Goal: Task Accomplishment & Management: Manage account settings

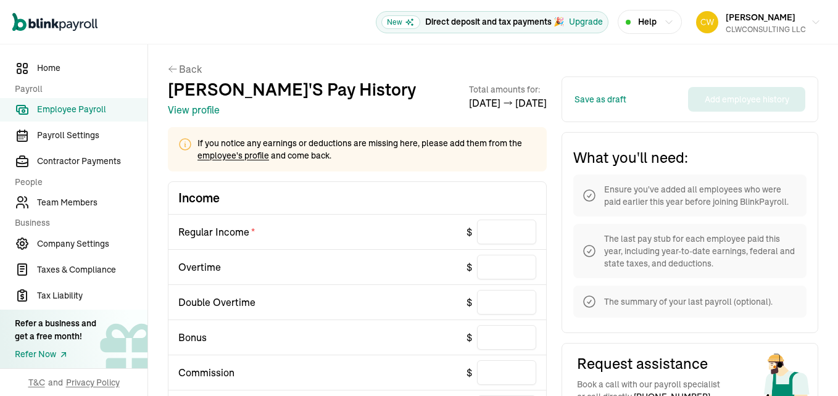
click at [196, 106] on button "View profile" at bounding box center [194, 109] width 52 height 15
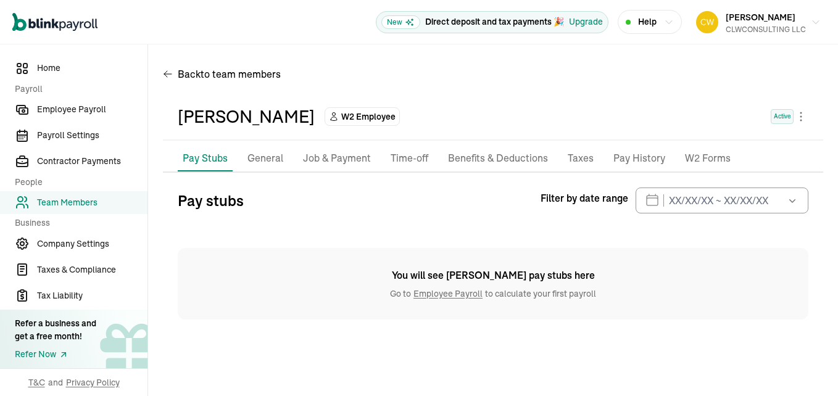
click at [437, 289] on link "Employee Payroll" at bounding box center [448, 293] width 74 height 11
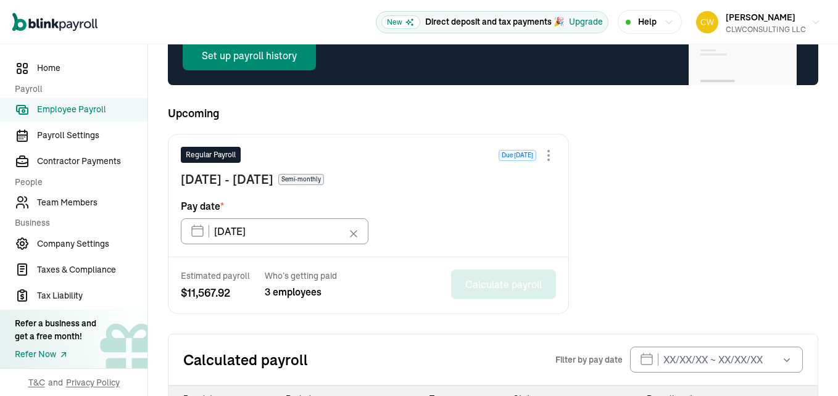
scroll to position [200, 0]
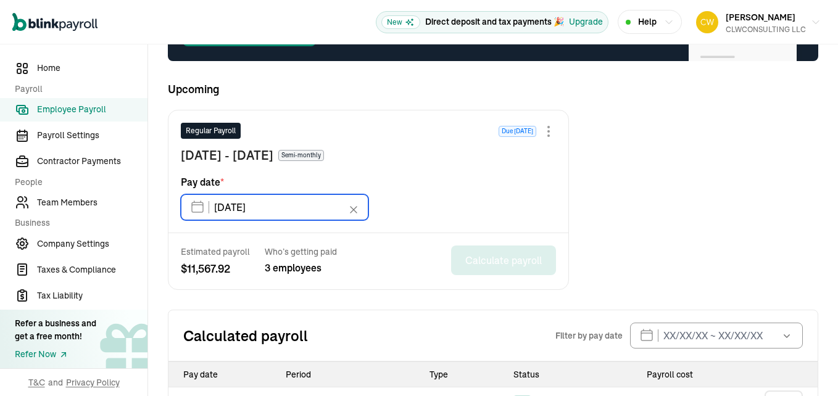
click at [199, 210] on input "09/15/2025" at bounding box center [275, 207] width 188 height 26
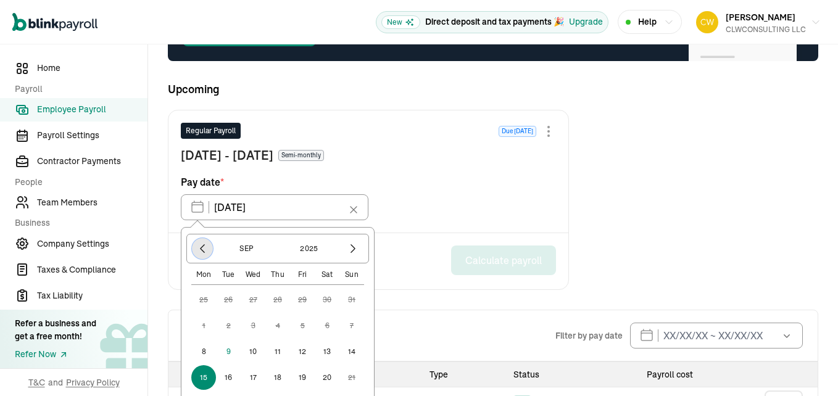
click at [201, 249] on icon "button" at bounding box center [202, 249] width 4 height 8
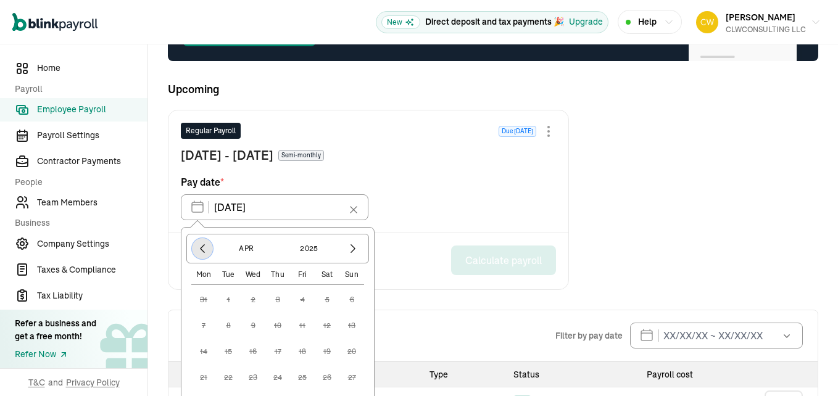
click at [201, 249] on icon "button" at bounding box center [202, 249] width 4 height 8
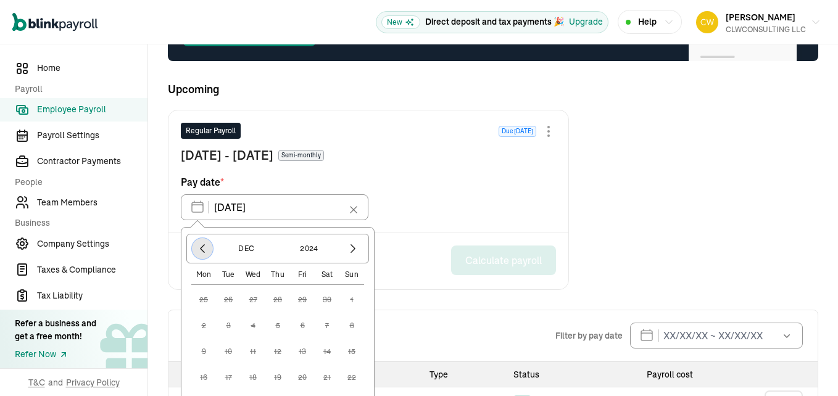
click at [201, 249] on icon "button" at bounding box center [202, 249] width 4 height 8
click at [354, 249] on icon "button" at bounding box center [353, 249] width 4 height 8
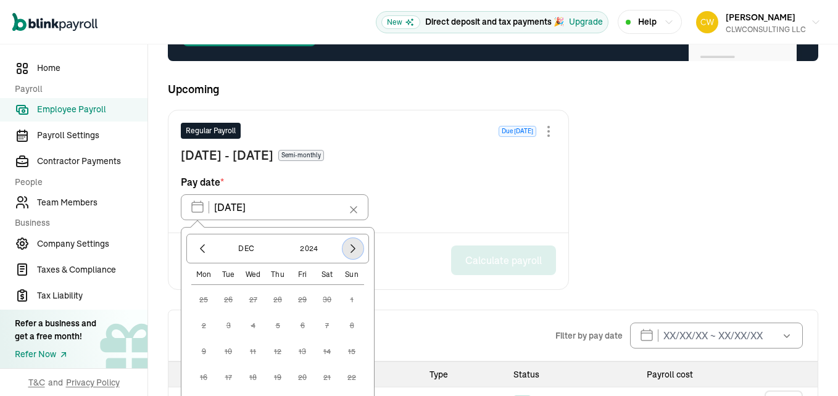
click at [354, 249] on icon "button" at bounding box center [353, 249] width 4 height 8
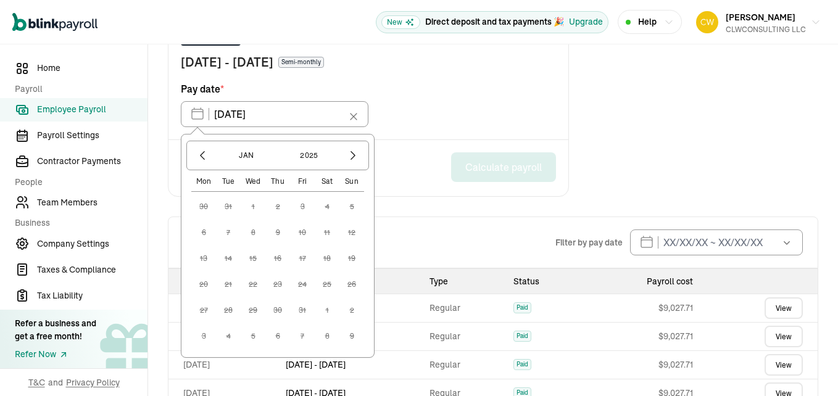
scroll to position [295, 0]
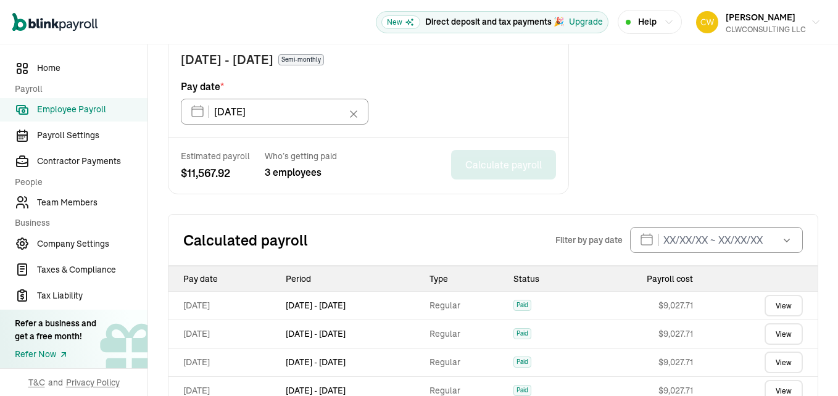
click at [435, 116] on div "Regular Payroll Due in 6 days Sep 1 - Sep 14, 2025 Semi-monthly Pay date * 09/1…" at bounding box center [368, 76] width 400 height 122
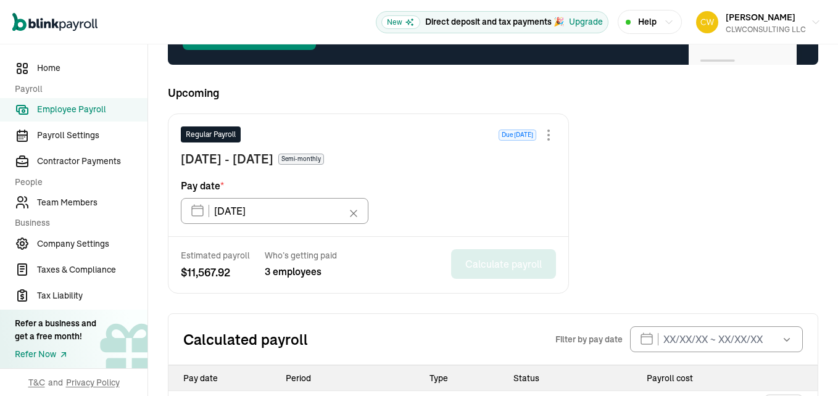
scroll to position [196, 0]
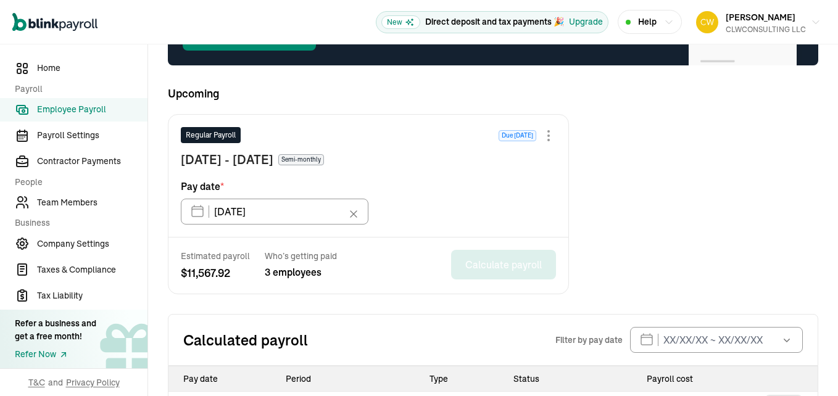
click at [548, 138] on div at bounding box center [548, 135] width 15 height 15
click at [398, 128] on div "Regular Payroll Due in 6 days" at bounding box center [368, 138] width 375 height 23
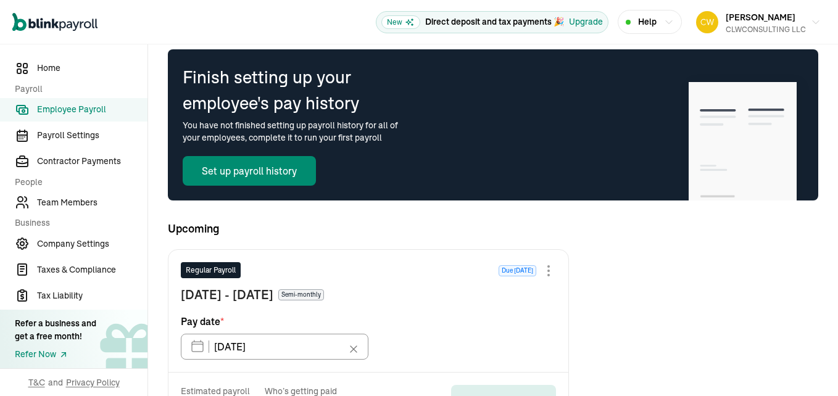
scroll to position [60, 0]
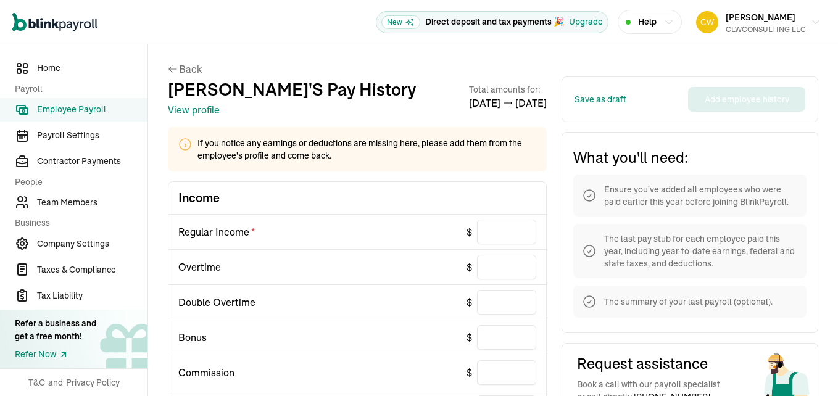
click at [249, 159] on link "employee's profile" at bounding box center [233, 155] width 72 height 11
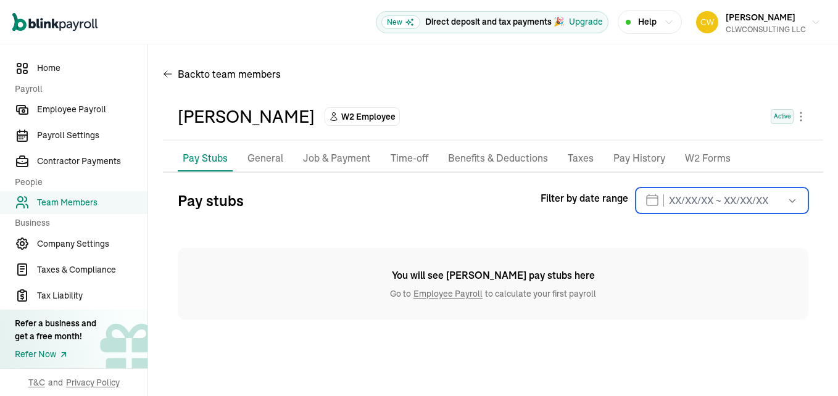
click at [652, 196] on div "Sep 2025 Mon Tue Wed Thu Fri Sat Sun 25 26 27 28 29 30 31 1 2 3 4 5 6 7 8 9 10 …" at bounding box center [721, 201] width 173 height 26
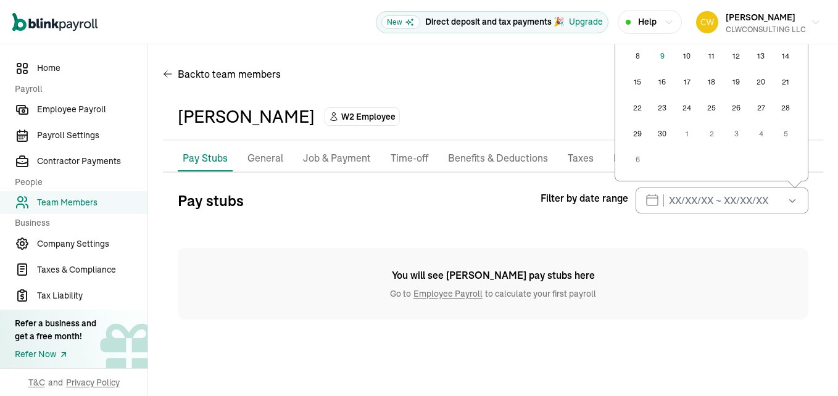
click at [794, 202] on icon "button" at bounding box center [792, 200] width 12 height 12
click at [744, 197] on input "text" at bounding box center [721, 201] width 173 height 26
click at [678, 196] on input "text" at bounding box center [721, 201] width 173 height 26
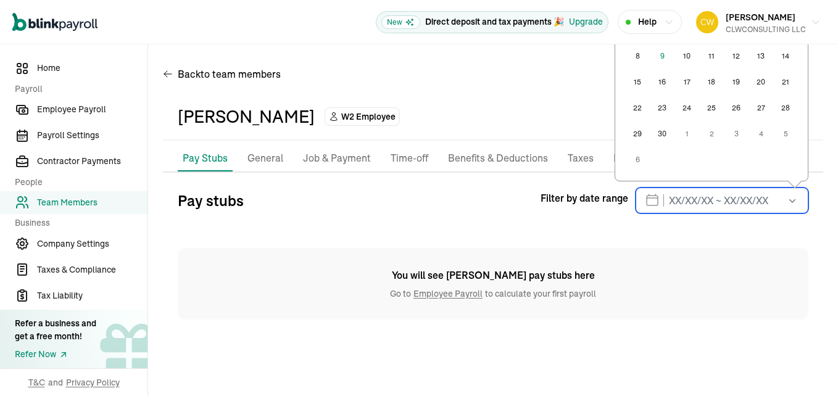
click at [652, 196] on input "text" at bounding box center [721, 201] width 173 height 26
click at [674, 164] on div "25 26 27 28 29 30 31 1 2 3 4 5 6 7 8 9 10 11 12 13 14 15 16 17 18 19 20 21 22 2…" at bounding box center [711, 82] width 173 height 180
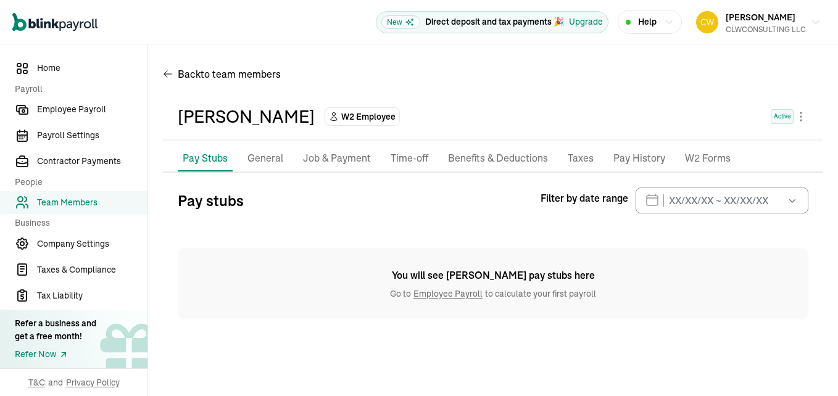
click at [495, 215] on div "Pay stubs Filter by date range Sep 2025 Mon Tue Wed Thu Fri Sat Sun 25 26 27 28…" at bounding box center [493, 254] width 630 height 132
click at [791, 200] on icon "button" at bounding box center [792, 200] width 12 height 12
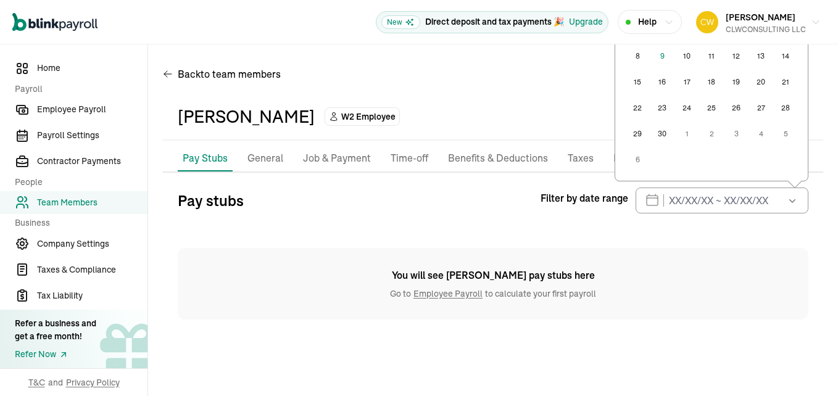
click at [791, 200] on icon "button" at bounding box center [792, 200] width 12 height 12
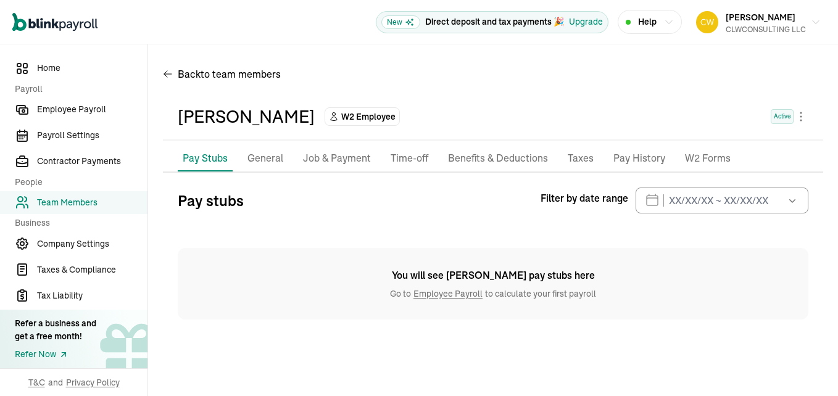
click at [631, 224] on div "Pay stubs Filter by date range Sep 2025 Mon Tue Wed Thu Fri Sat Sun 25 26 27 28…" at bounding box center [493, 254] width 630 height 132
click at [669, 204] on input "text" at bounding box center [721, 201] width 173 height 26
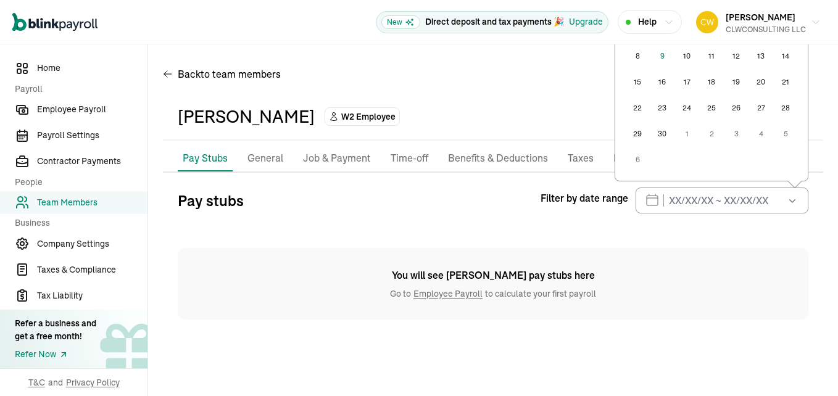
click at [690, 134] on button "1" at bounding box center [686, 134] width 25 height 25
click at [652, 200] on input "text" at bounding box center [721, 201] width 173 height 26
click at [781, 197] on button "button" at bounding box center [790, 201] width 35 height 26
click at [252, 155] on p "General" at bounding box center [265, 158] width 36 height 16
click at [258, 153] on p "General" at bounding box center [265, 158] width 36 height 16
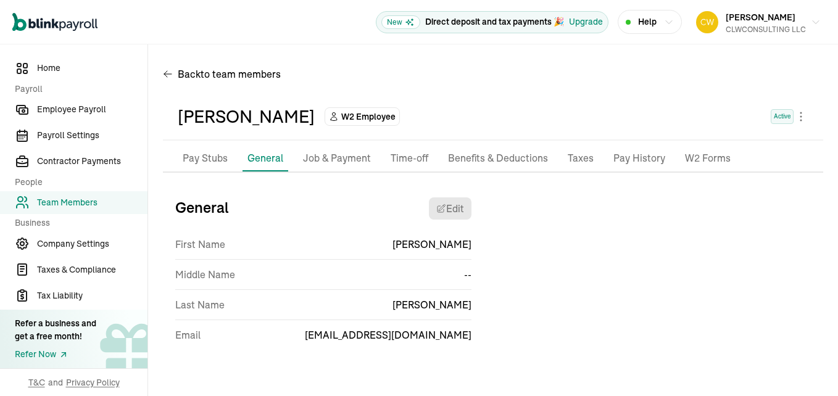
click at [342, 156] on p "Job & Payment" at bounding box center [337, 158] width 68 height 16
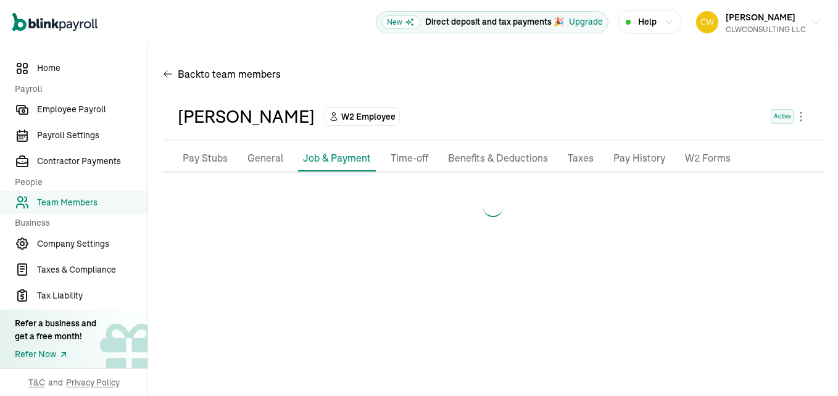
click at [342, 156] on p "Job & Payment" at bounding box center [337, 157] width 68 height 15
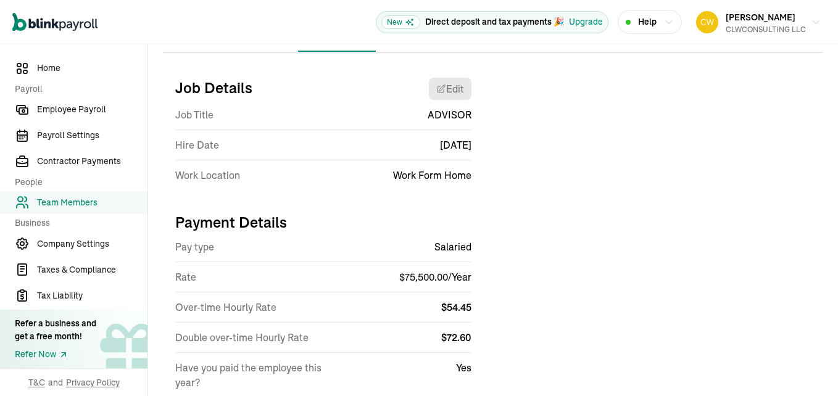
scroll to position [120, 0]
drag, startPoint x: 440, startPoint y: 308, endPoint x: 517, endPoint y: 313, distance: 76.6
click at [517, 313] on div "Job Details Edit Job Title ADVISOR Hire Date Jan 03,2025 Work Location Work For…" at bounding box center [493, 238] width 660 height 342
copy span "$ 54.45"
click at [52, 72] on span "Home" at bounding box center [92, 68] width 110 height 13
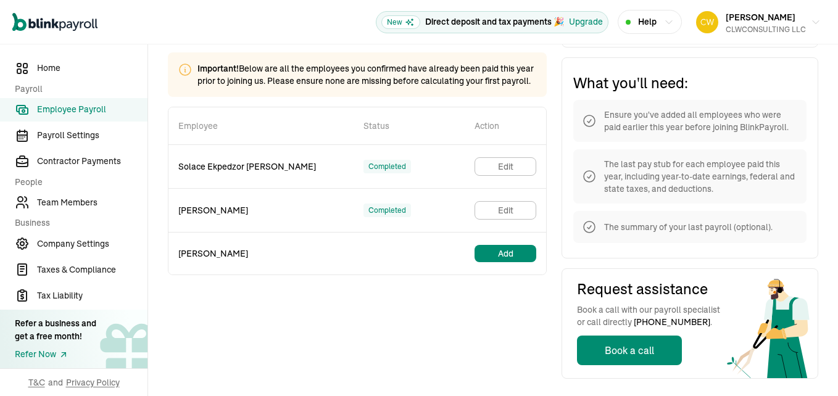
scroll to position [75, 0]
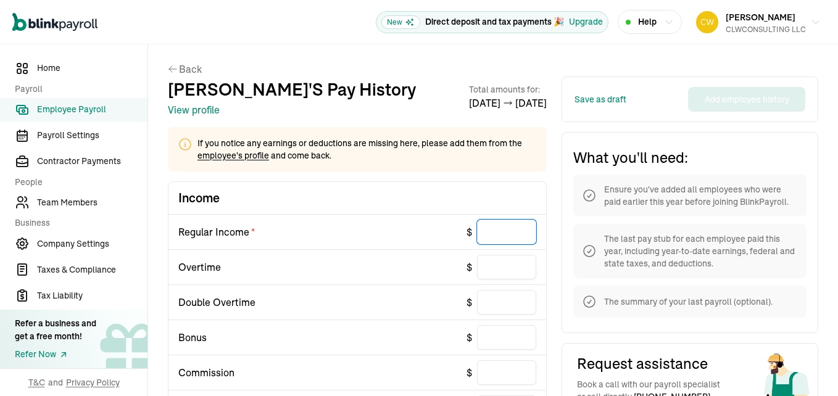
click at [492, 235] on input "text" at bounding box center [506, 232] width 59 height 25
paste input "54.45"
click at [513, 269] on input "text" at bounding box center [506, 267] width 59 height 25
click at [526, 231] on input "54.45" at bounding box center [506, 232] width 59 height 25
type input "5"
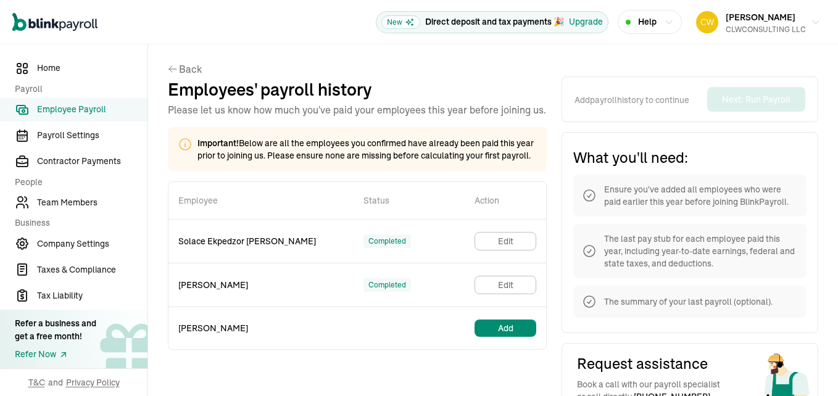
scroll to position [75, 0]
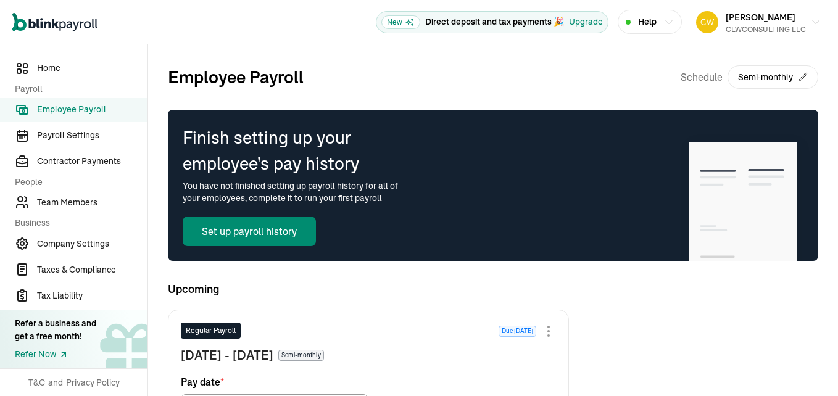
type input "09/15/2025"
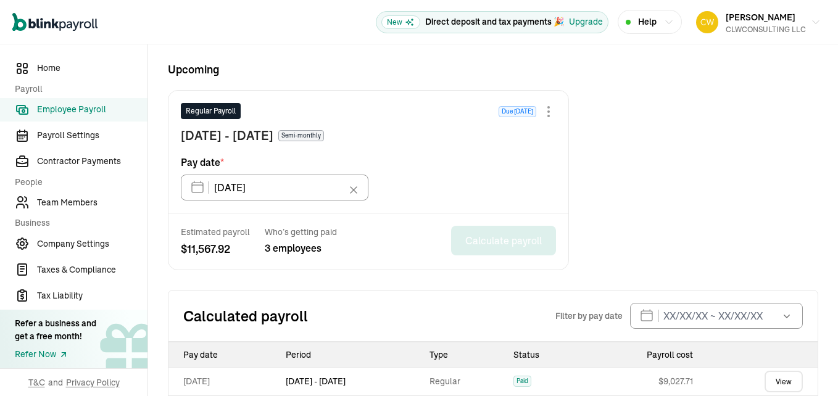
scroll to position [304, 0]
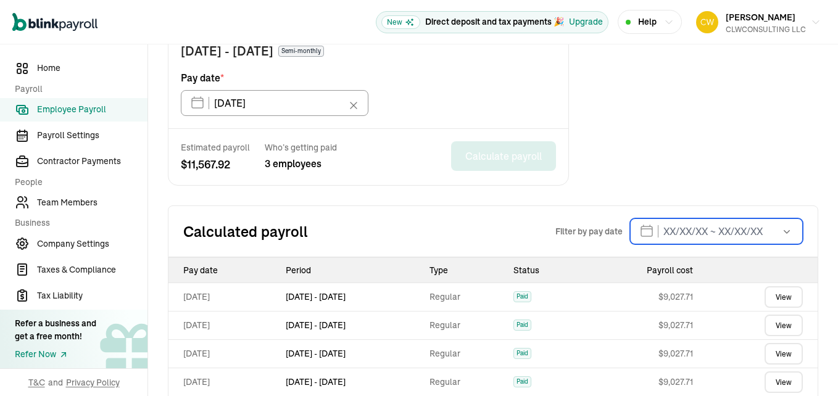
click at [641, 230] on input "text" at bounding box center [716, 231] width 173 height 26
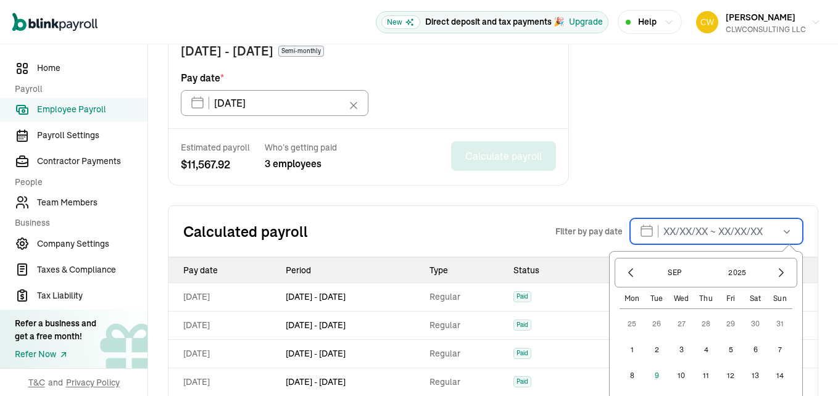
click at [641, 234] on input "text" at bounding box center [716, 231] width 173 height 26
click at [629, 273] on icon "button" at bounding box center [631, 273] width 4 height 8
click at [624, 273] on icon "button" at bounding box center [630, 272] width 12 height 12
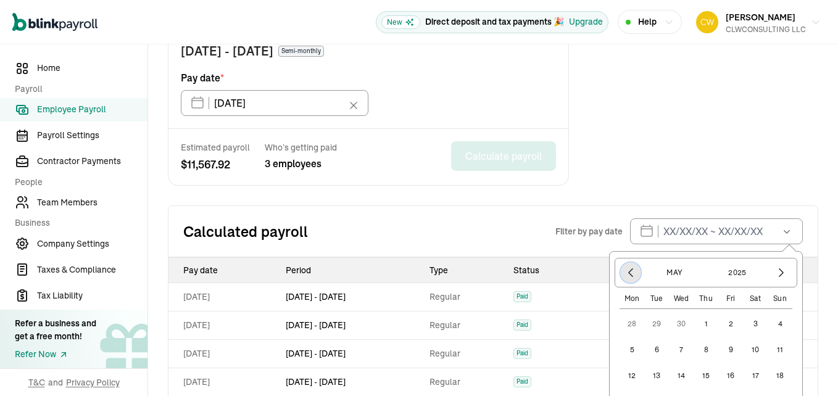
click at [624, 273] on icon "button" at bounding box center [630, 272] width 12 height 12
click at [674, 323] on button "1" at bounding box center [681, 323] width 25 height 25
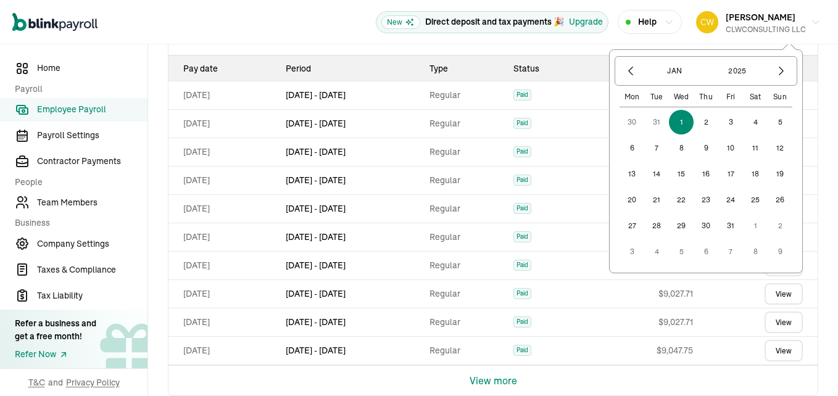
scroll to position [526, 0]
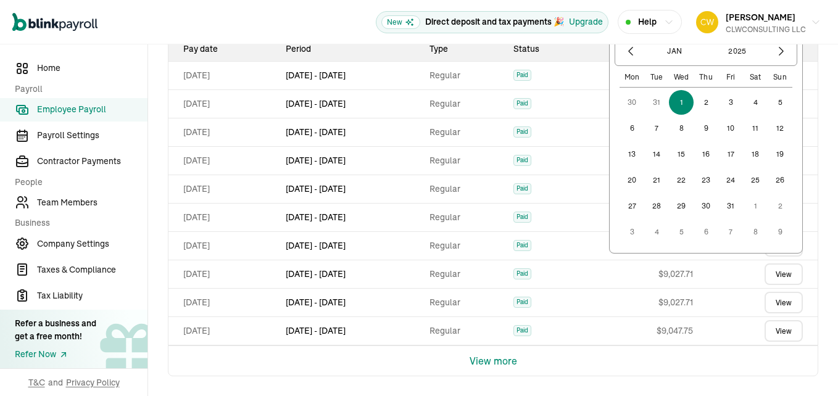
click at [673, 101] on button "1" at bounding box center [681, 102] width 25 height 25
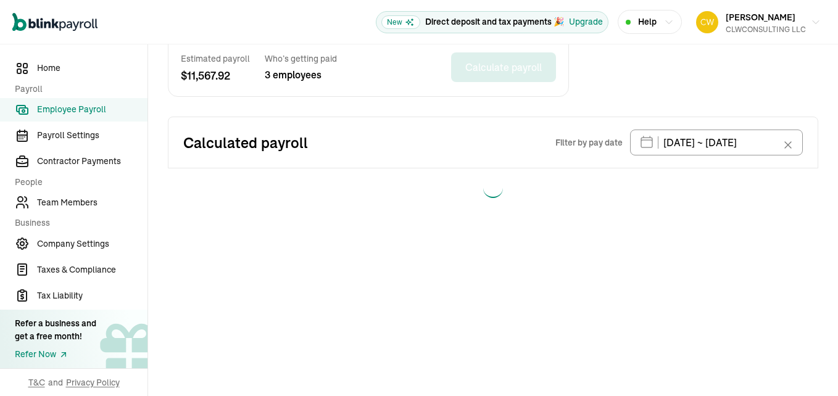
type input "01/01/2025 ~ 01/01/2025"
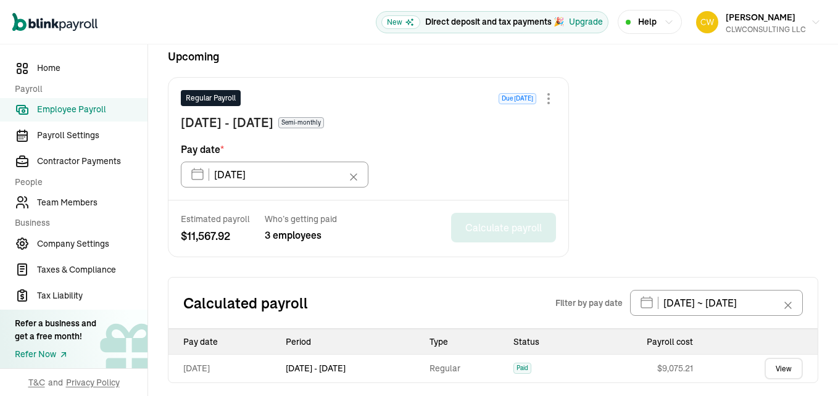
scroll to position [239, 0]
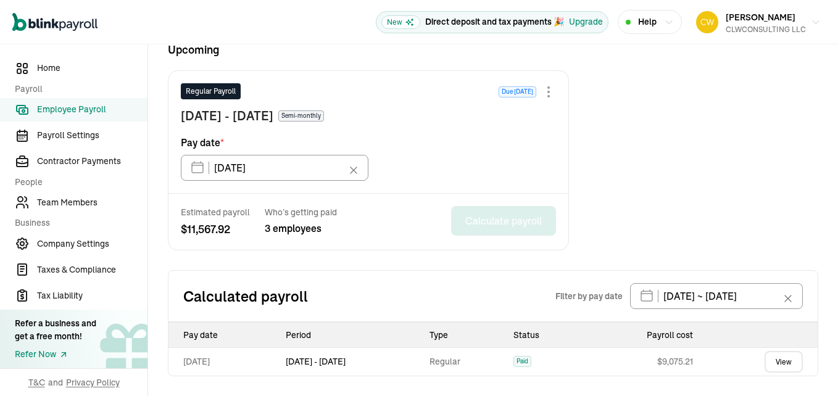
click at [765, 361] on link "View" at bounding box center [783, 362] width 38 height 22
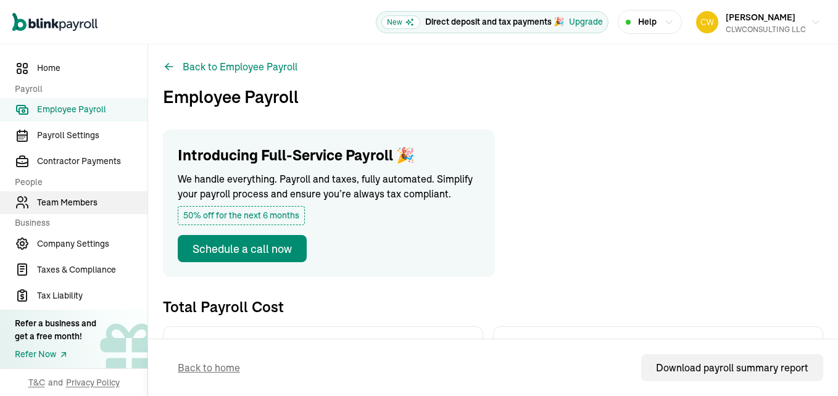
click at [94, 207] on span "Team Members" at bounding box center [92, 202] width 110 height 13
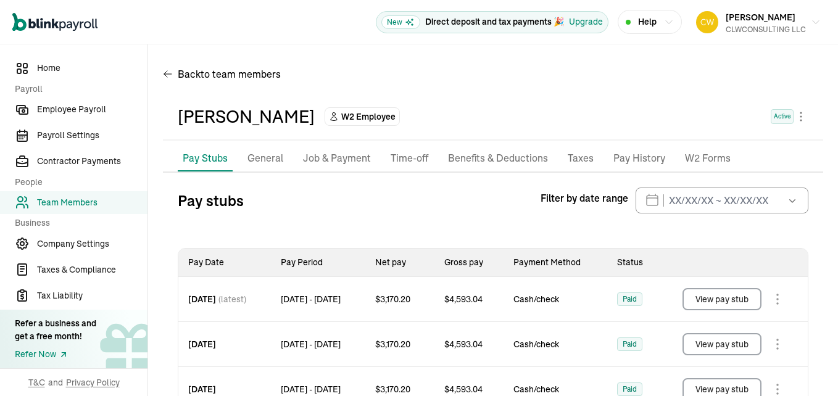
drag, startPoint x: 56, startPoint y: 66, endPoint x: 442, endPoint y: 24, distance: 388.4
click at [56, 66] on span "Home" at bounding box center [92, 68] width 110 height 13
click at [60, 68] on span "Home" at bounding box center [92, 68] width 110 height 13
